Goal: Task Accomplishment & Management: Complete application form

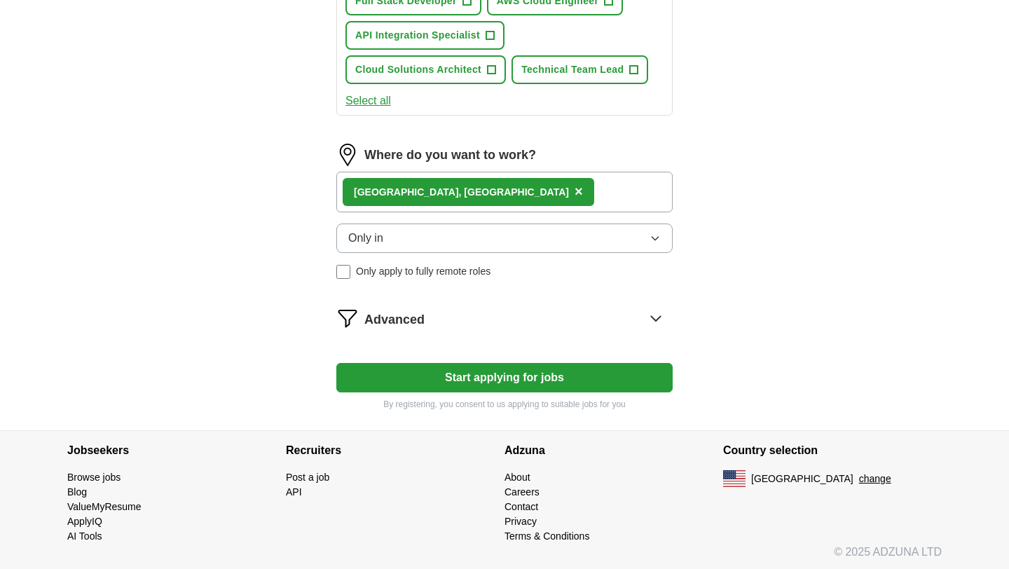
scroll to position [923, 0]
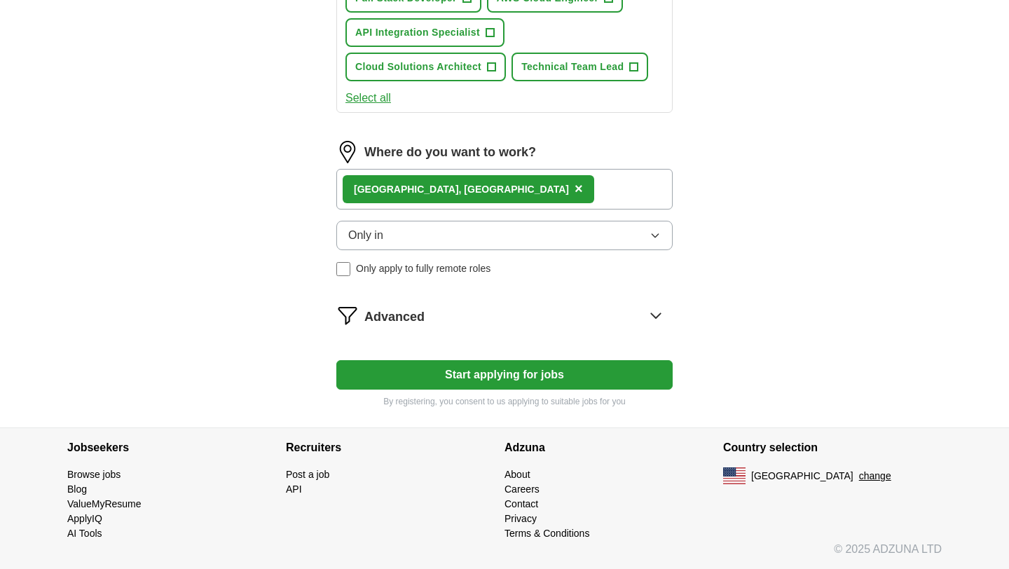
click at [634, 239] on button "Only in" at bounding box center [504, 235] width 336 height 29
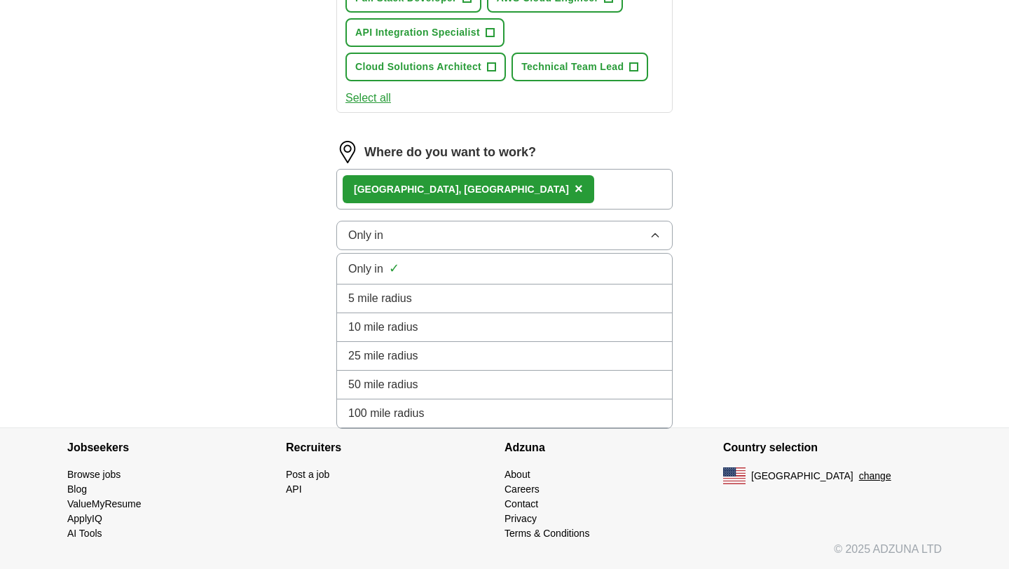
click at [575, 189] on span "×" at bounding box center [579, 188] width 8 height 15
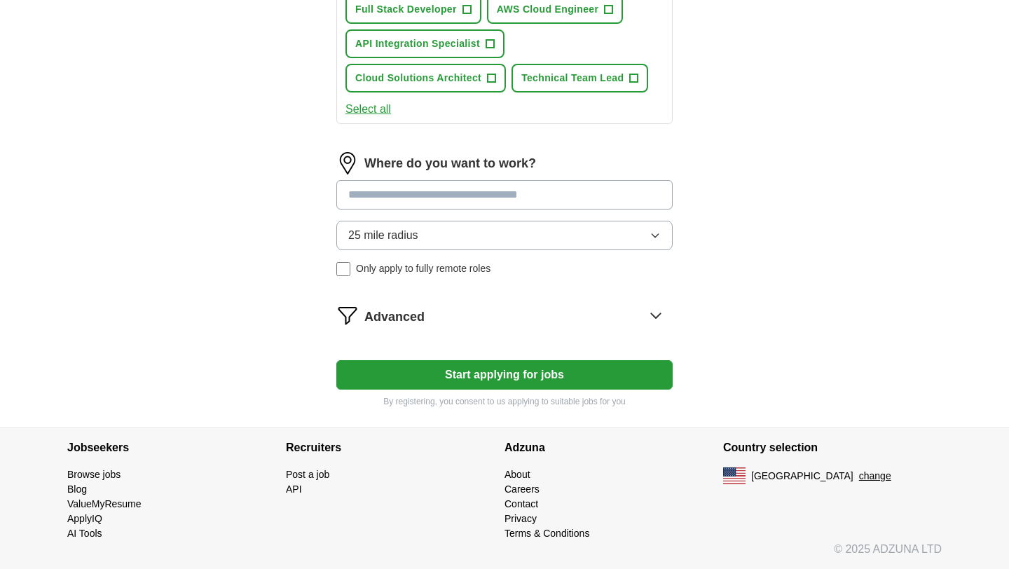
click at [390, 196] on input at bounding box center [504, 194] width 336 height 29
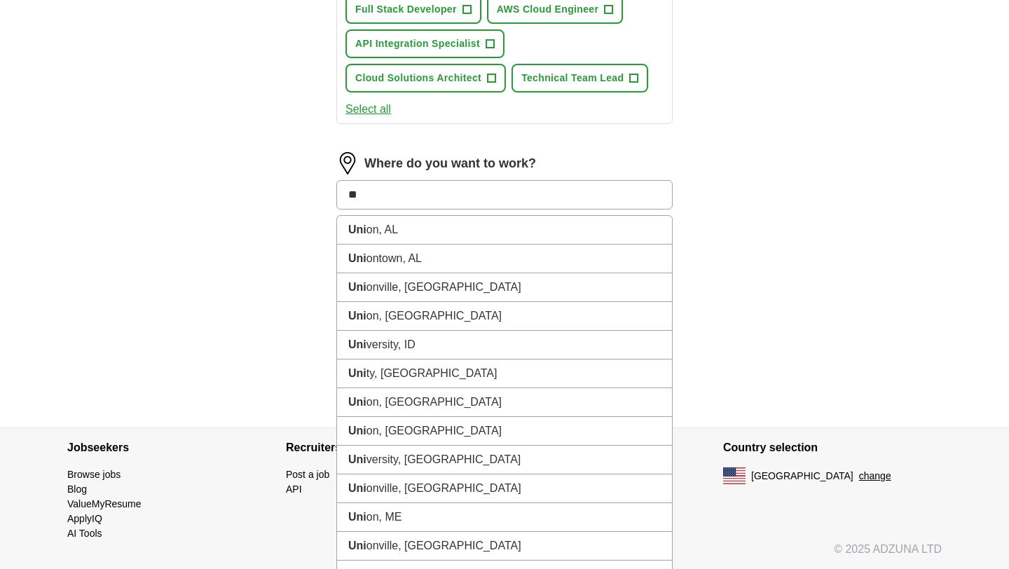
type input "*"
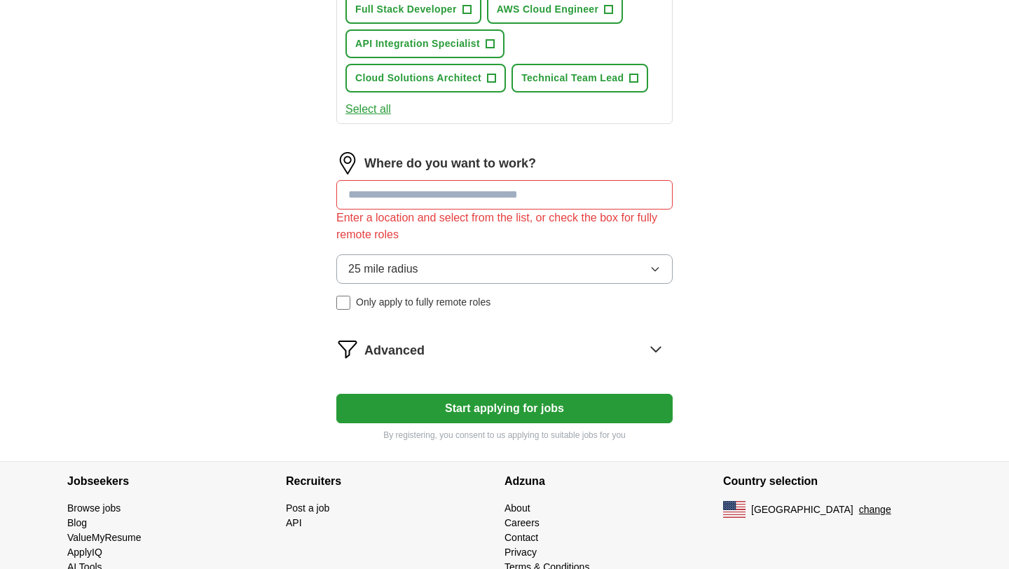
click at [397, 193] on input at bounding box center [504, 194] width 336 height 29
type input "******"
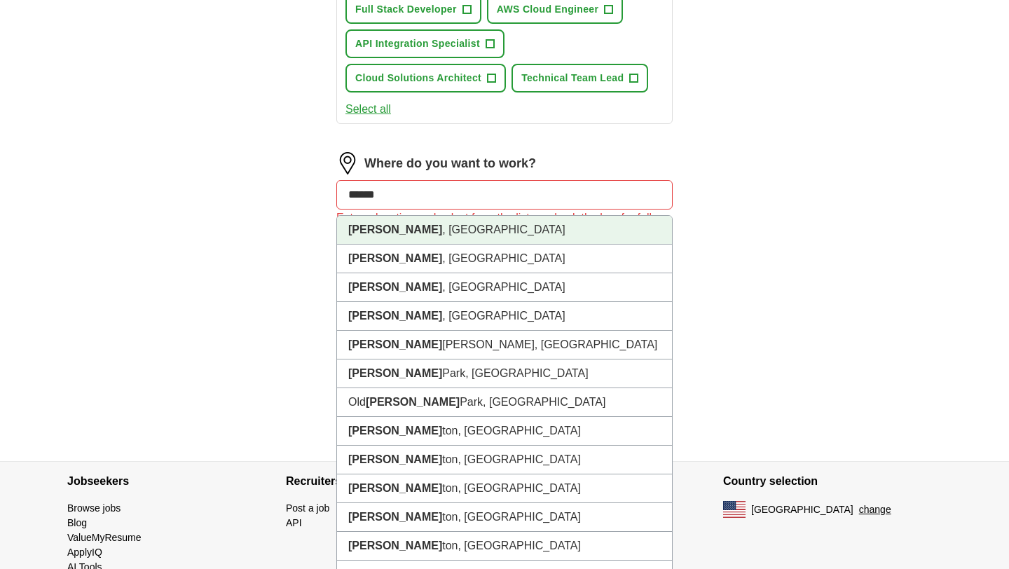
click at [410, 227] on li "[GEOGRAPHIC_DATA] , [GEOGRAPHIC_DATA]" at bounding box center [504, 230] width 335 height 29
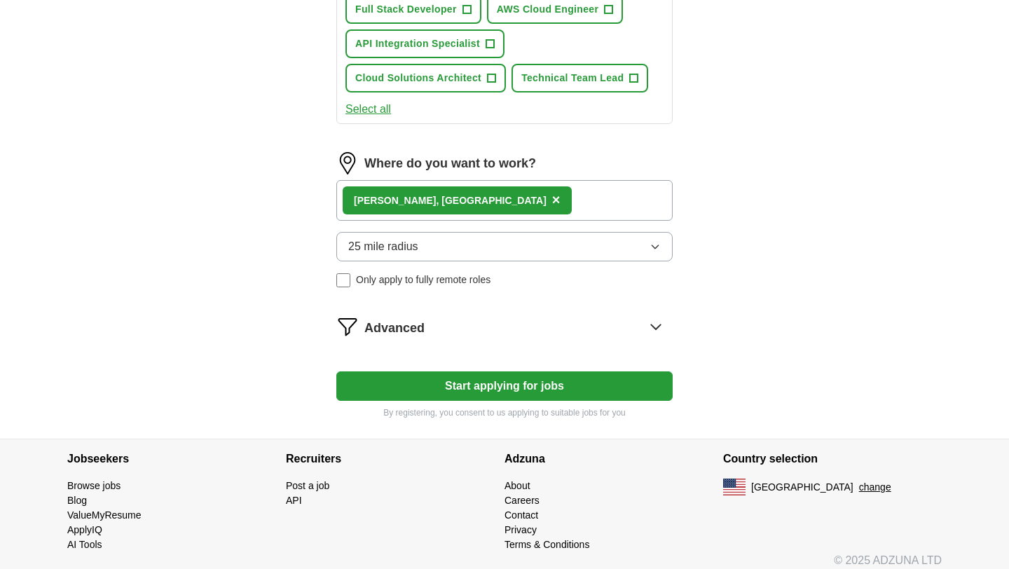
click at [471, 205] on div "[GEOGRAPHIC_DATA] , [GEOGRAPHIC_DATA] ×" at bounding box center [504, 200] width 336 height 41
click at [450, 201] on div "[GEOGRAPHIC_DATA] , [GEOGRAPHIC_DATA] ×" at bounding box center [504, 200] width 336 height 41
click at [552, 200] on span "×" at bounding box center [556, 199] width 8 height 15
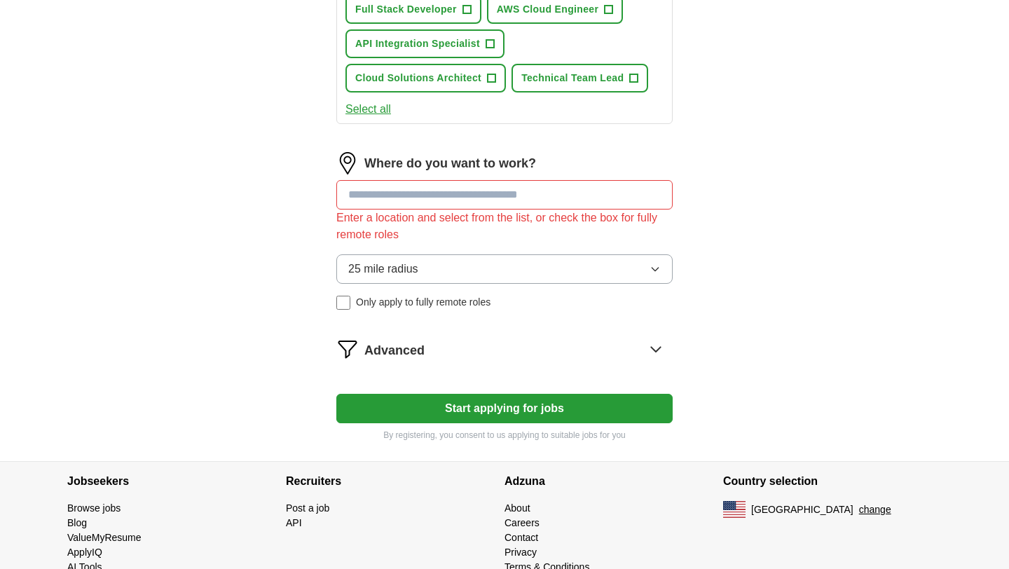
click at [409, 200] on input at bounding box center [504, 194] width 336 height 29
type input "*****"
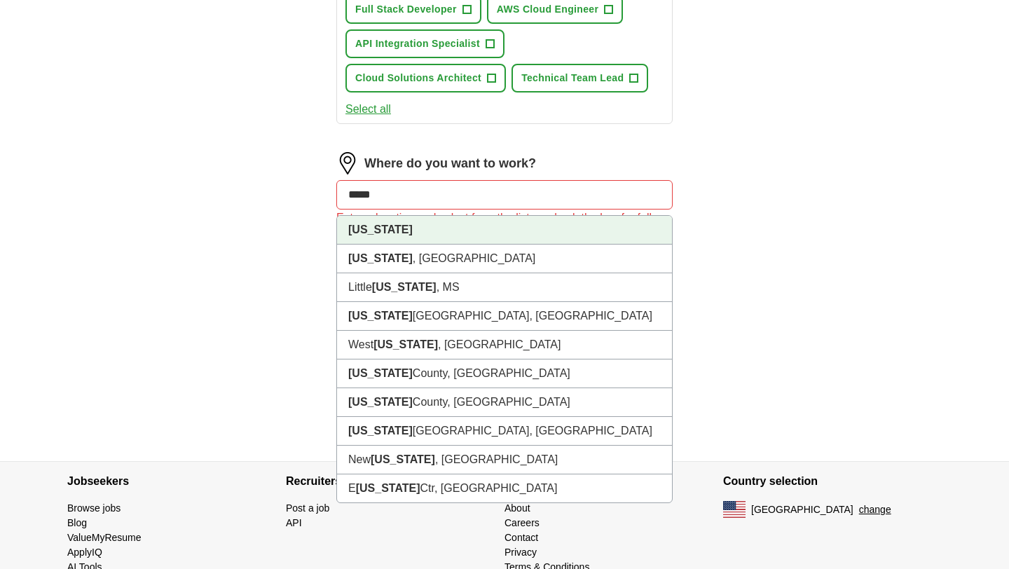
click at [407, 238] on li "[US_STATE]" at bounding box center [504, 230] width 335 height 29
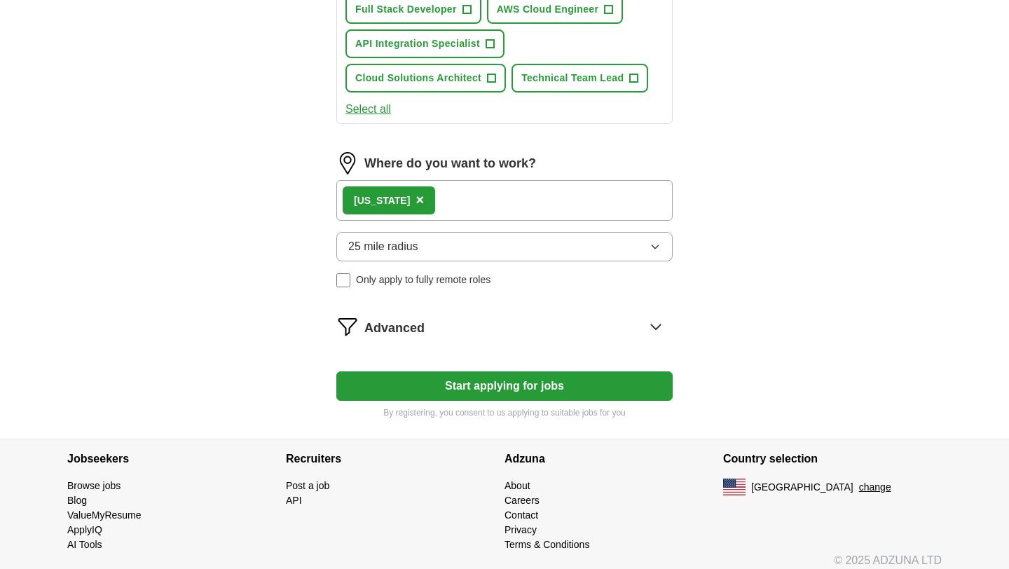
click at [488, 383] on button "Start applying for jobs" at bounding box center [504, 386] width 336 height 29
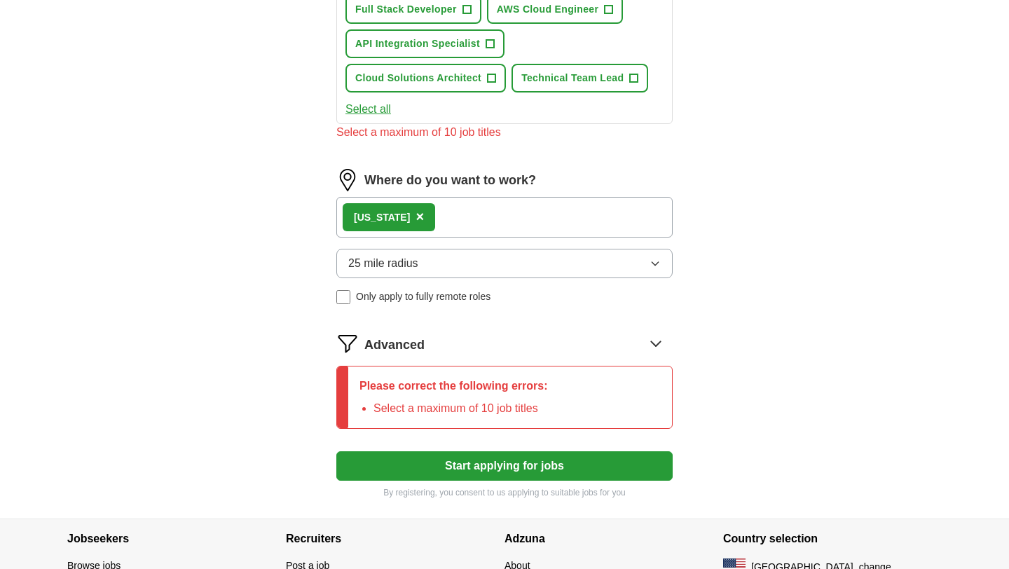
click at [648, 271] on button "25 mile radius" at bounding box center [504, 263] width 336 height 29
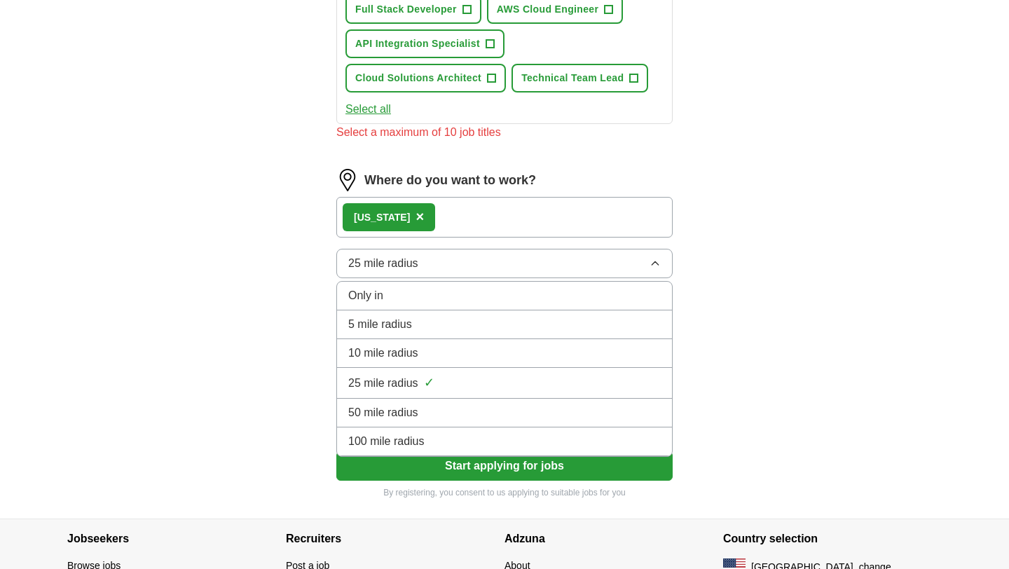
scroll to position [1002, 0]
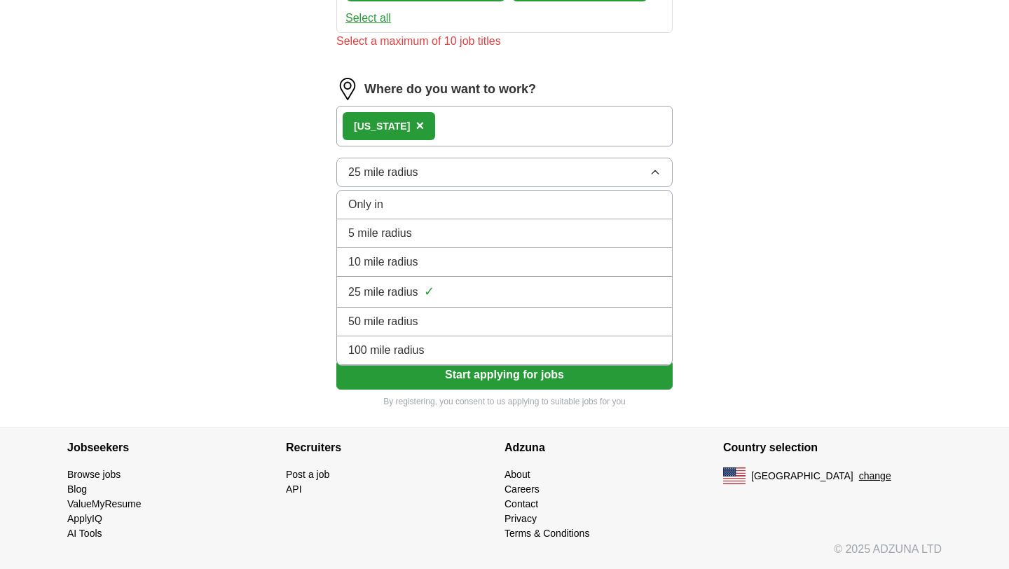
click at [446, 205] on div "Only in" at bounding box center [504, 204] width 313 height 17
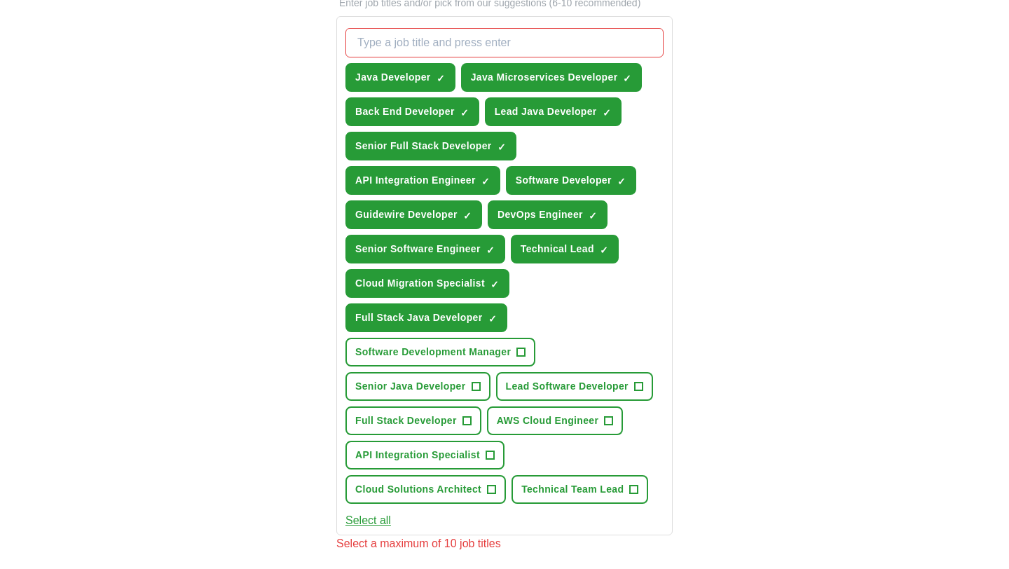
scroll to position [471, 0]
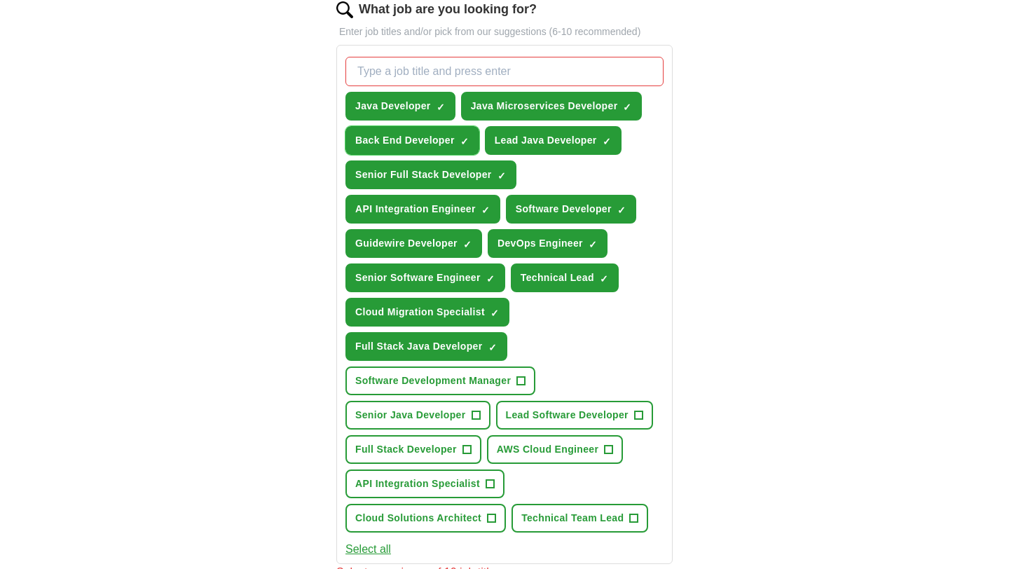
click at [0, 0] on span "×" at bounding box center [0, 0] width 0 height 0
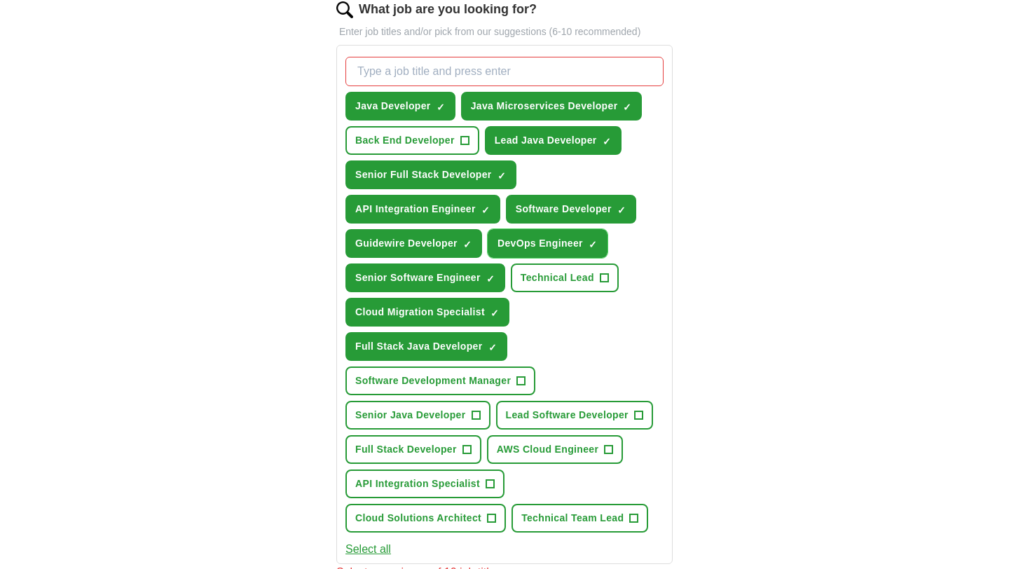
click at [0, 0] on span "×" at bounding box center [0, 0] width 0 height 0
click at [480, 414] on button "Senior Java Developer +" at bounding box center [418, 415] width 145 height 29
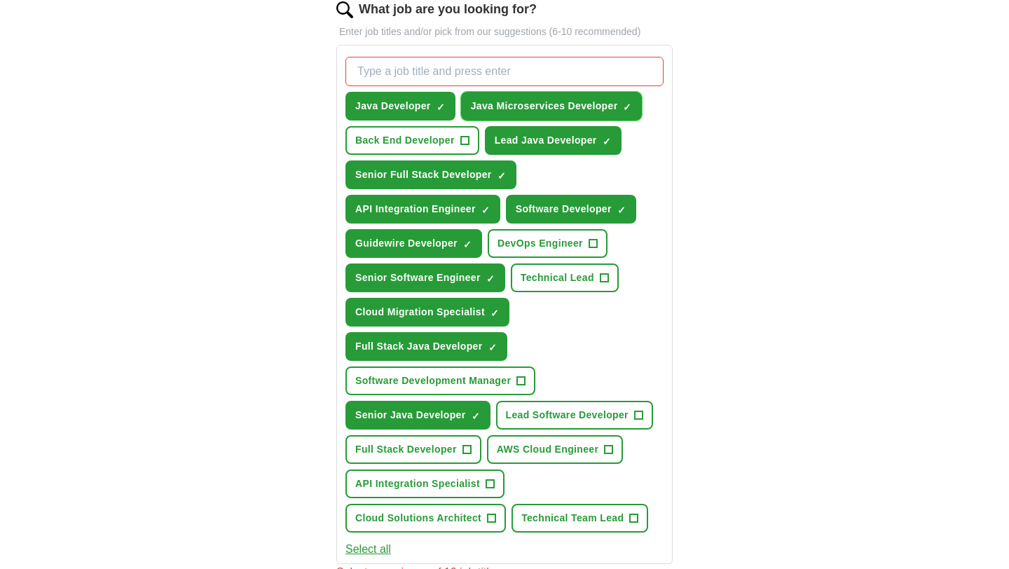
click at [0, 0] on span "×" at bounding box center [0, 0] width 0 height 0
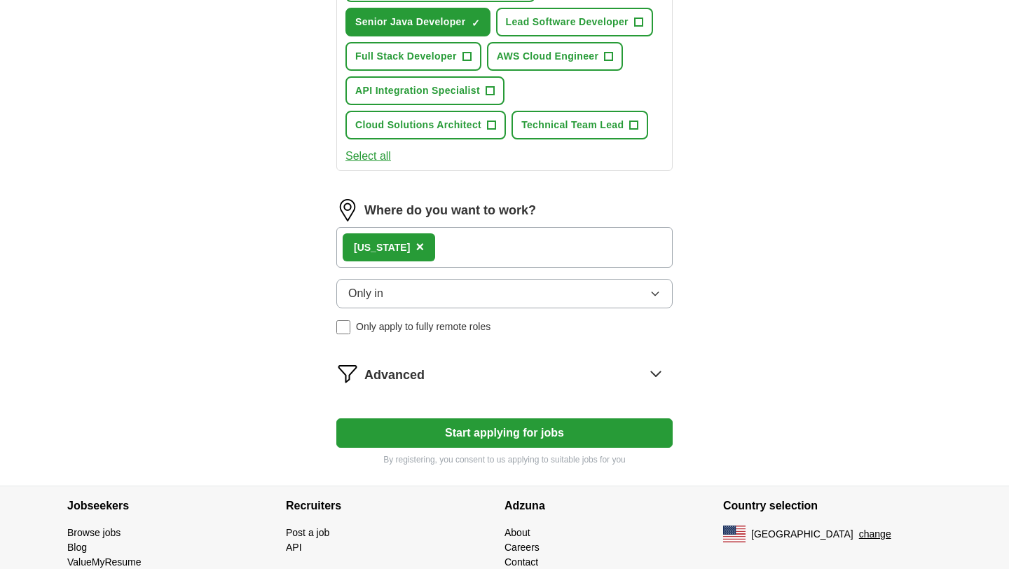
scroll to position [923, 0]
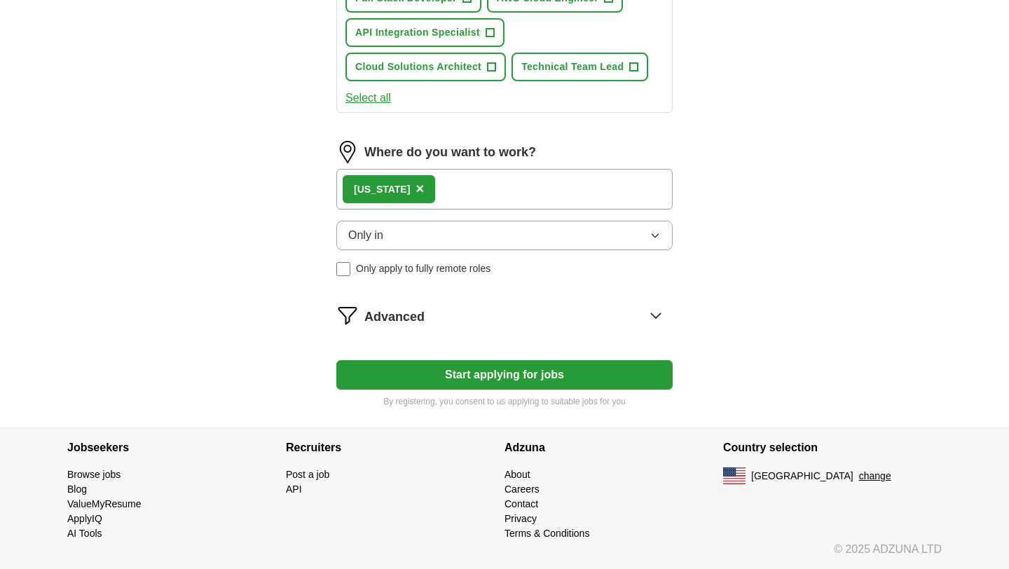
click at [514, 380] on button "Start applying for jobs" at bounding box center [504, 374] width 336 height 29
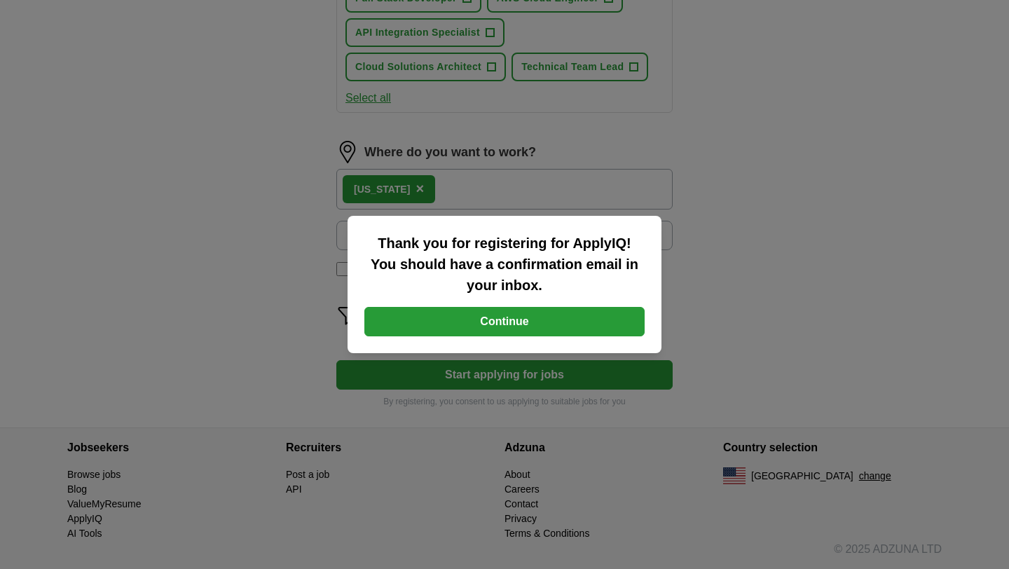
click at [511, 324] on button "Continue" at bounding box center [505, 321] width 280 height 29
